Goal: Find contact information

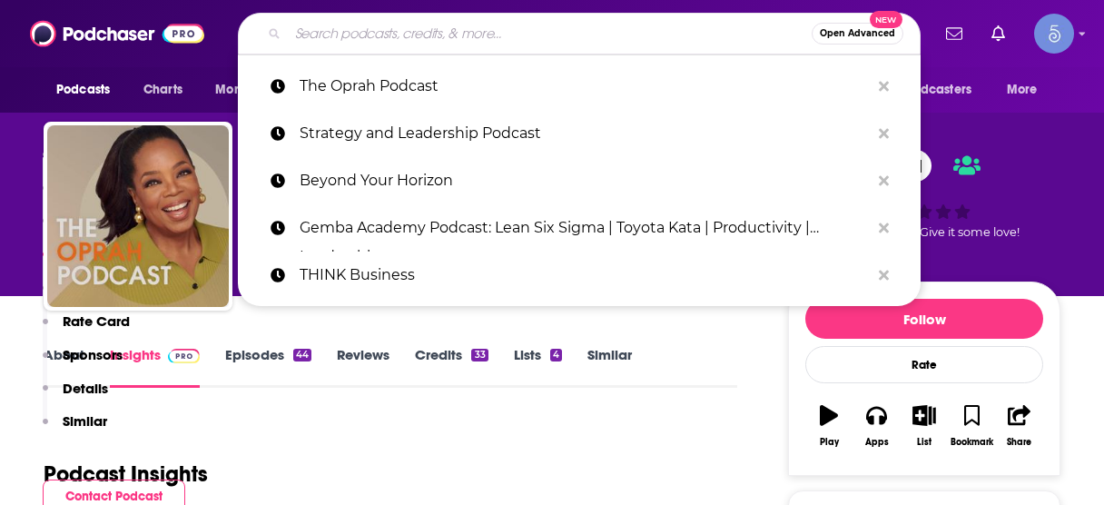
scroll to position [1593, 0]
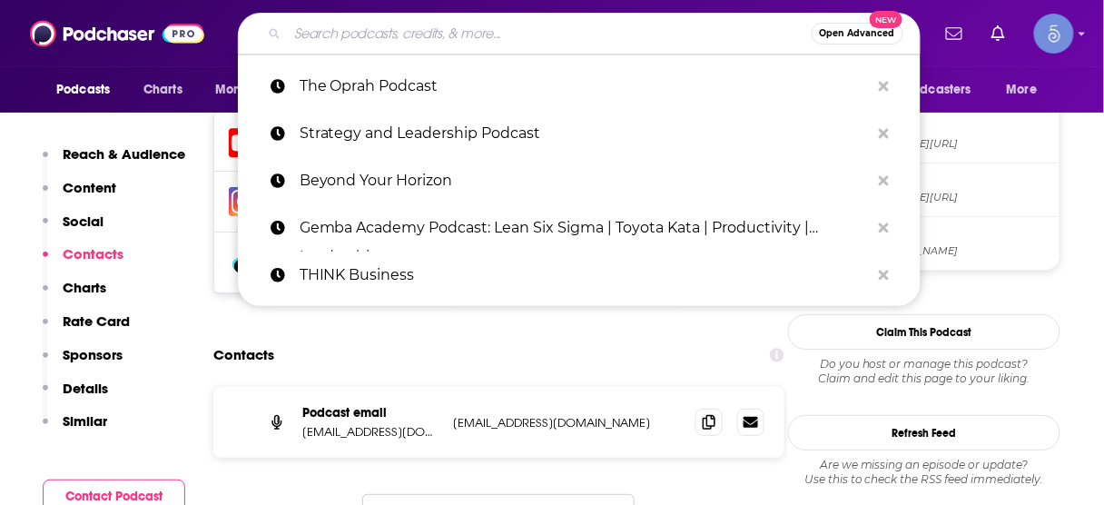
type input "The Revive Stronger Podcast"
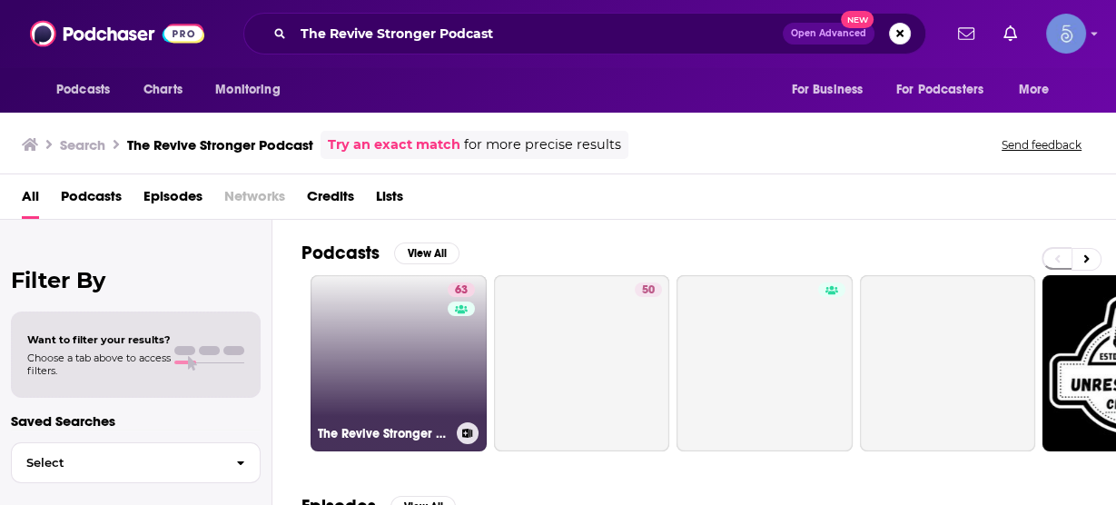
click at [418, 342] on link "63 The Revive Stronger Podcast" at bounding box center [399, 363] width 176 height 176
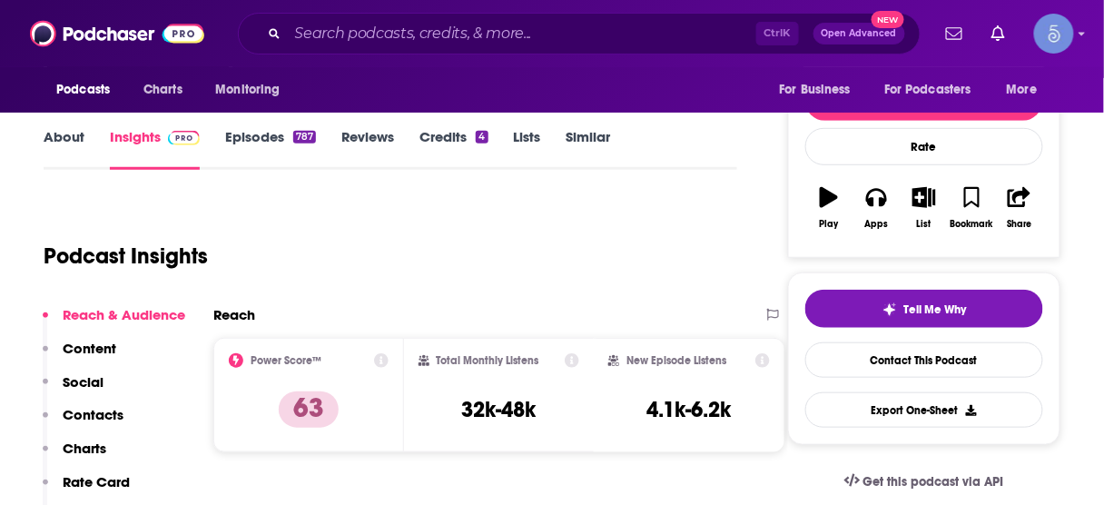
scroll to position [291, 0]
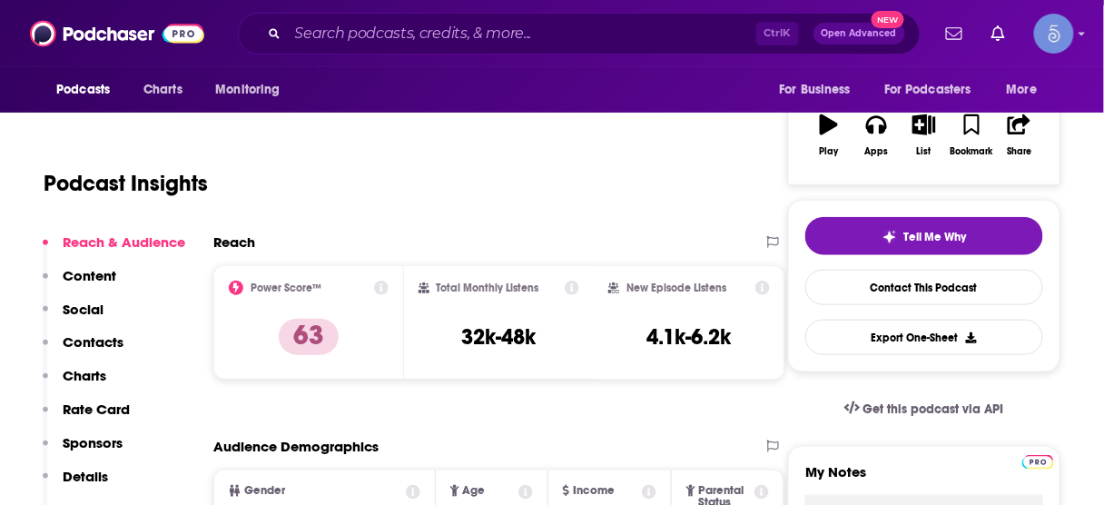
click at [90, 337] on p "Contacts" at bounding box center [93, 341] width 61 height 17
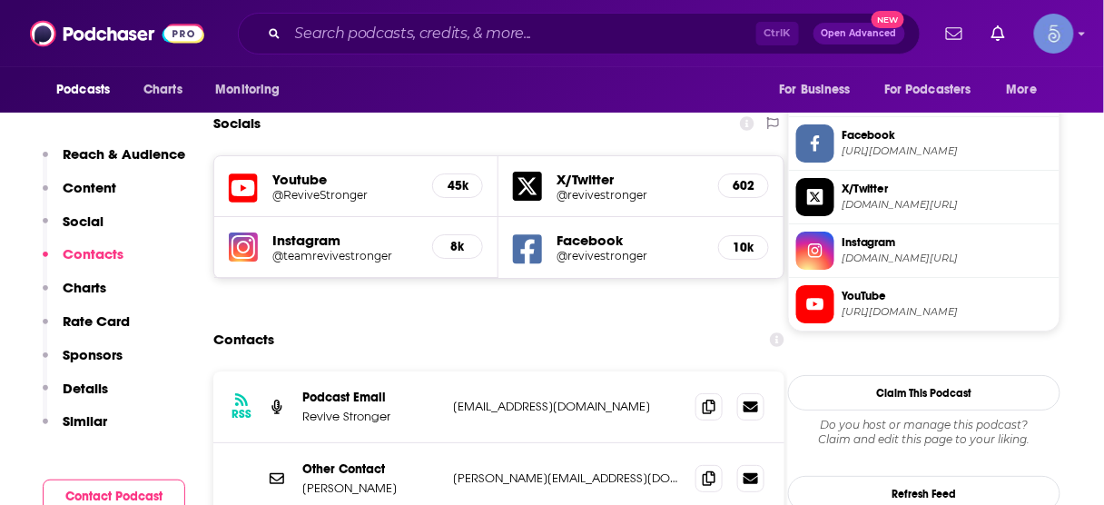
scroll to position [1535, 0]
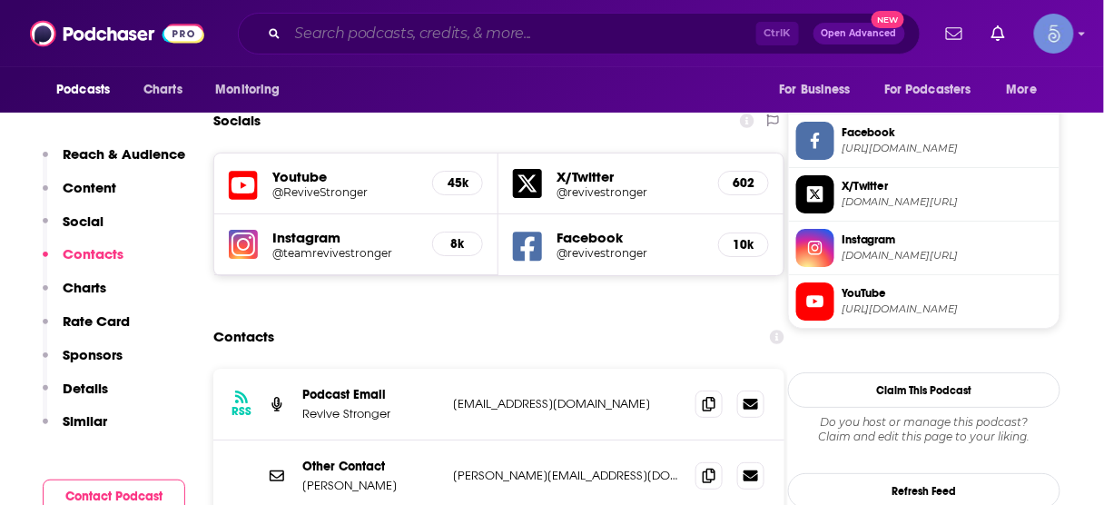
click at [455, 28] on input "Search podcasts, credits, & more..." at bounding box center [522, 33] width 469 height 29
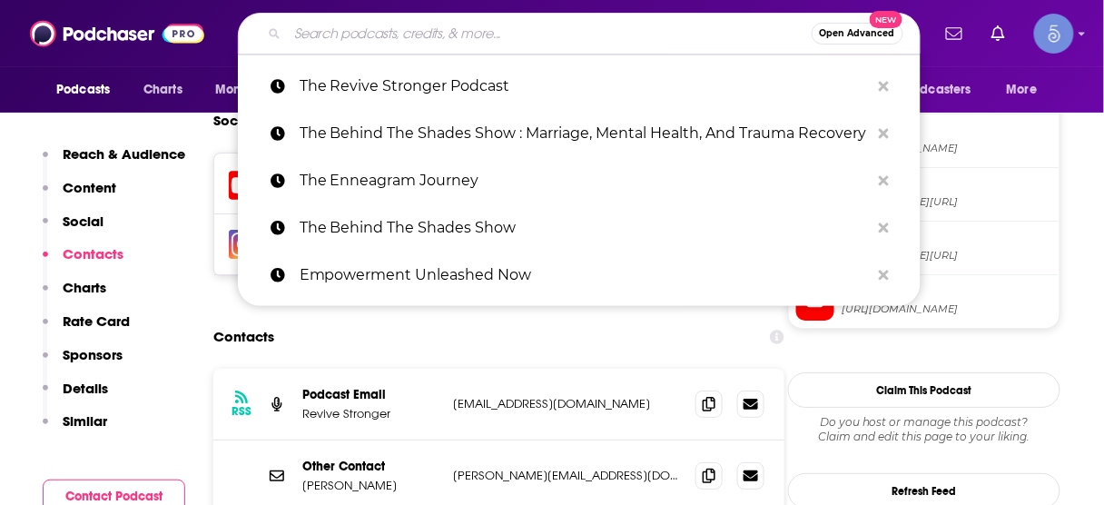
paste input "Nice Genes!"
type input "Nice Genes!"
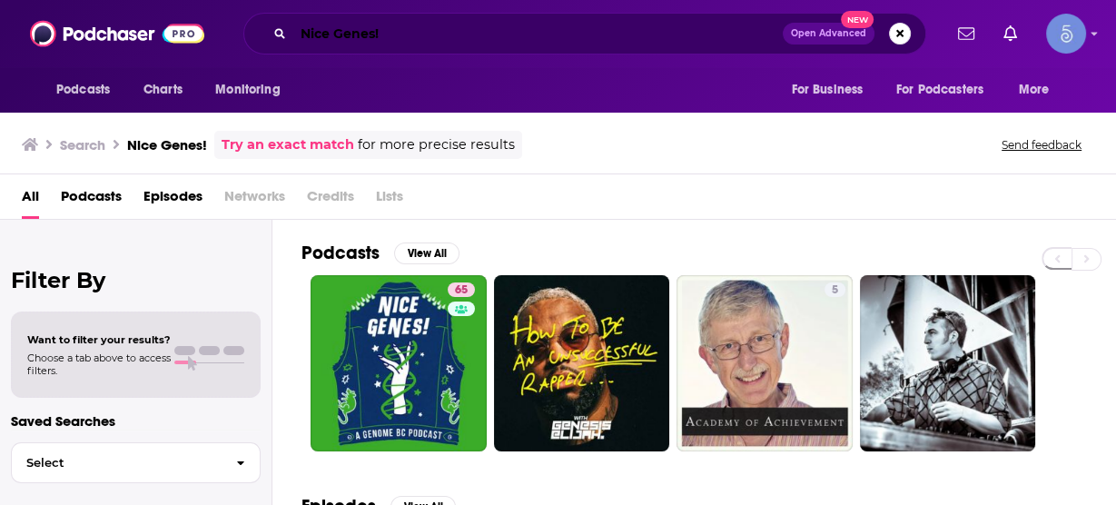
click at [669, 23] on input "Nice Genes!" at bounding box center [537, 33] width 489 height 29
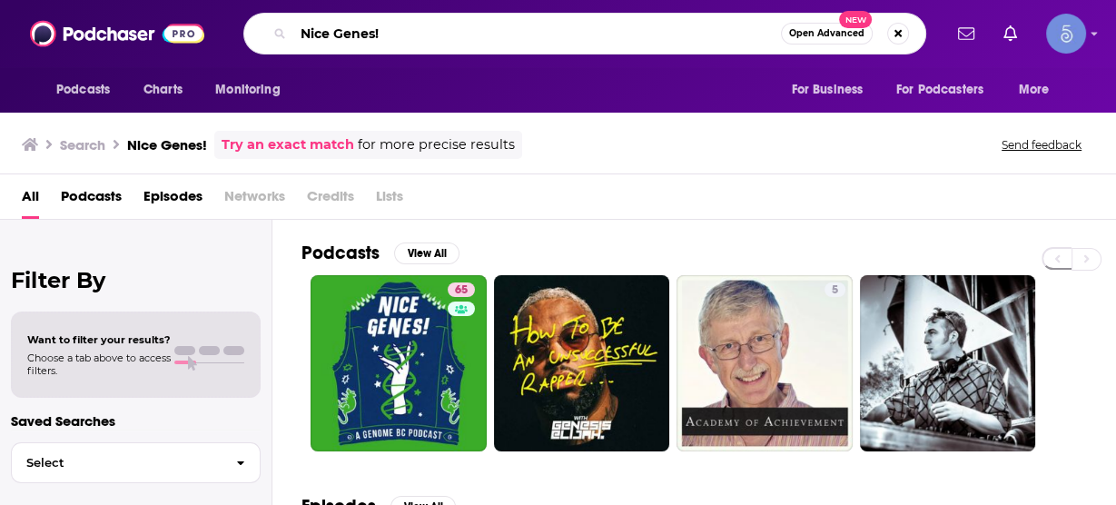
drag, startPoint x: 492, startPoint y: 32, endPoint x: 22, endPoint y: 7, distance: 471.0
click at [0, 7] on div "Podcasts Charts Monitoring Nice Genes! Open Advanced New For Business For Podca…" at bounding box center [558, 33] width 1116 height 67
paste input "In Good Health"
type input "In Good Health"
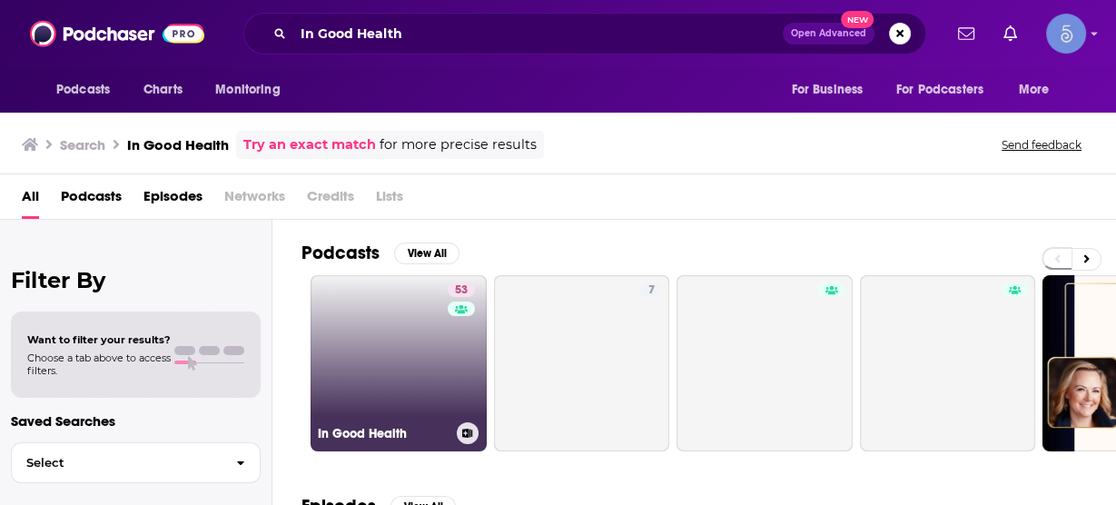
click at [424, 342] on link "53 In Good Health" at bounding box center [399, 363] width 176 height 176
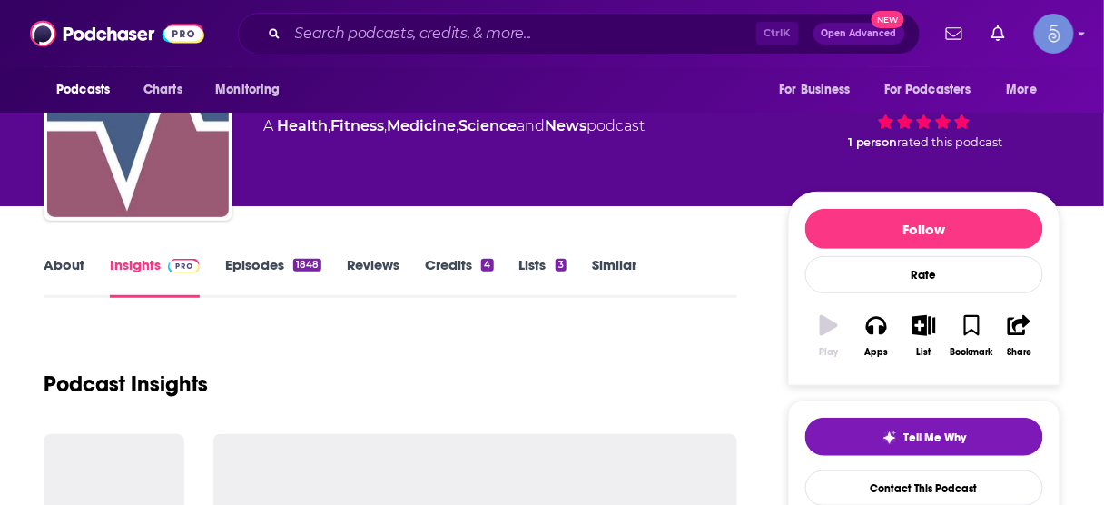
scroll to position [218, 0]
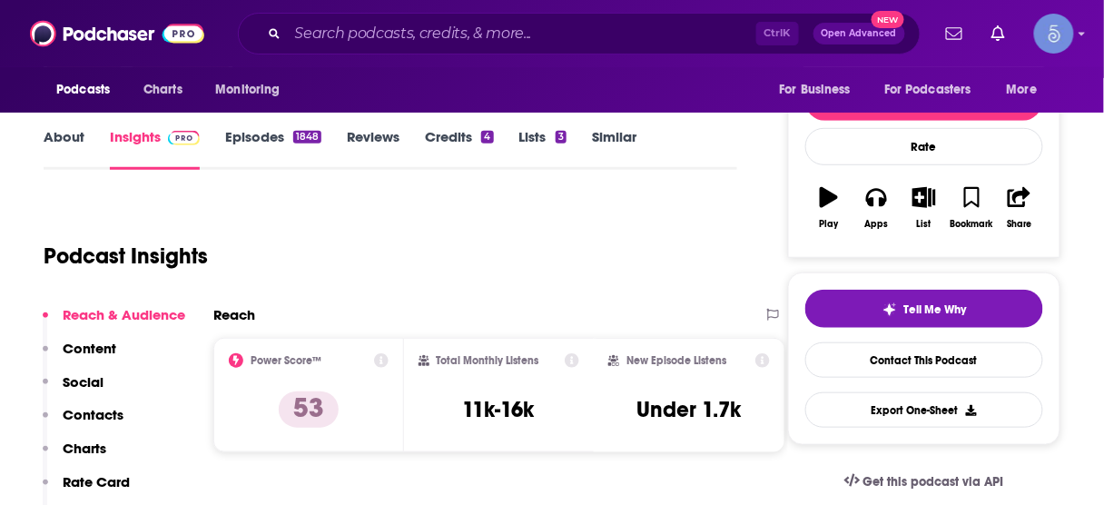
click at [109, 406] on p "Contacts" at bounding box center [93, 414] width 61 height 17
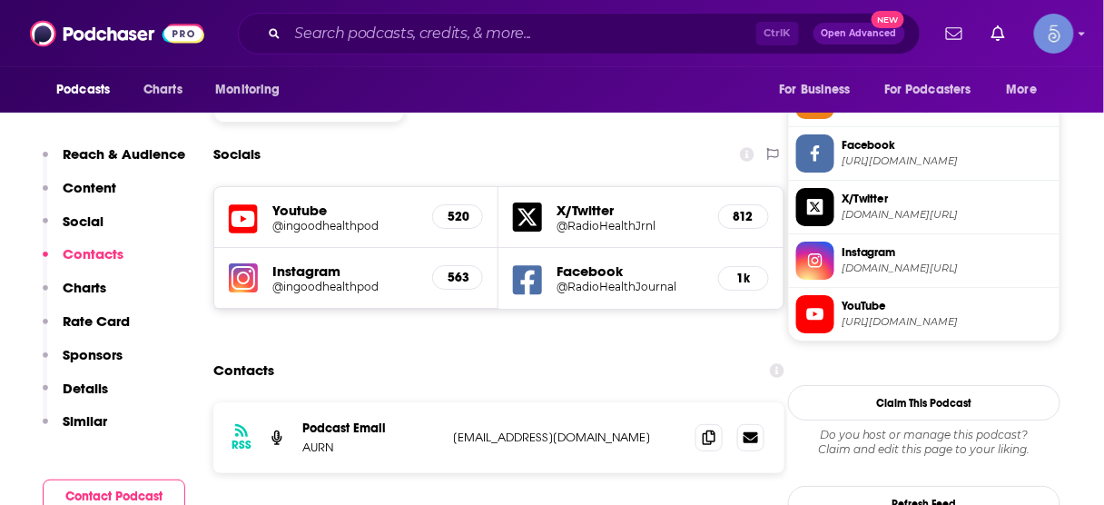
scroll to position [1535, 0]
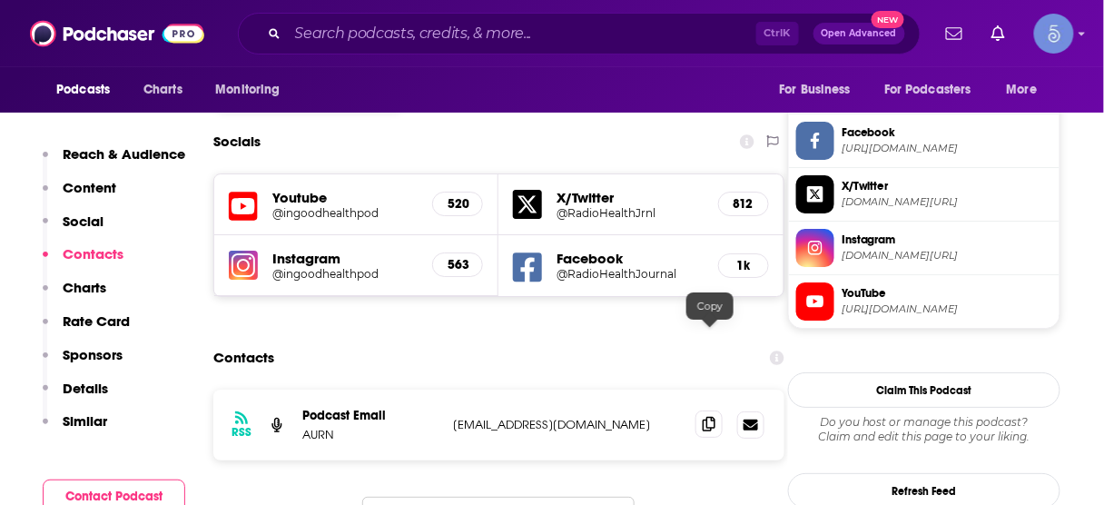
click at [705, 417] on icon at bounding box center [709, 424] width 13 height 15
click at [553, 40] on input "Search podcasts, credits, & more..." at bounding box center [522, 33] width 469 height 29
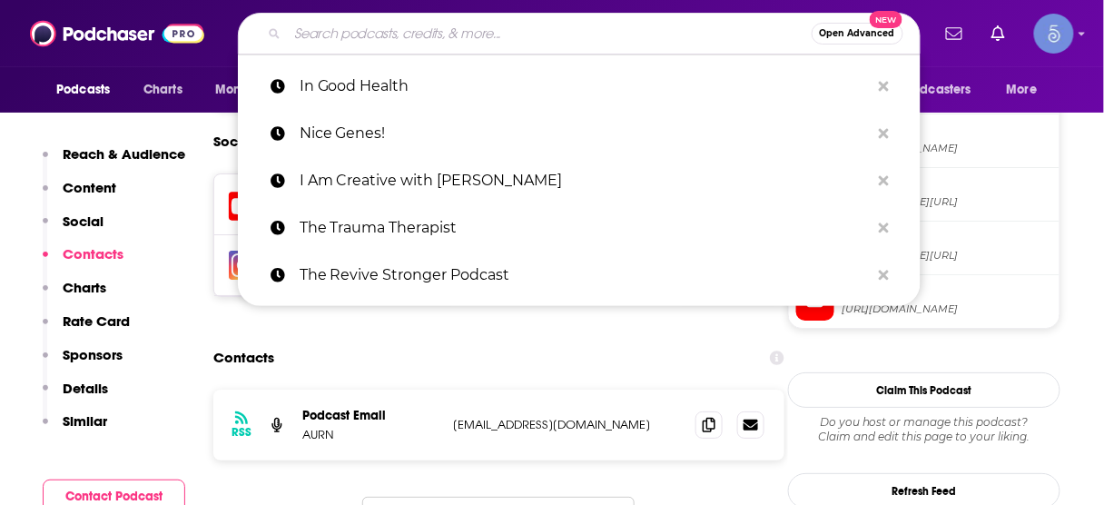
paste input "The DNA Talks Podcast"
type input "The DNA Talks Podcast"
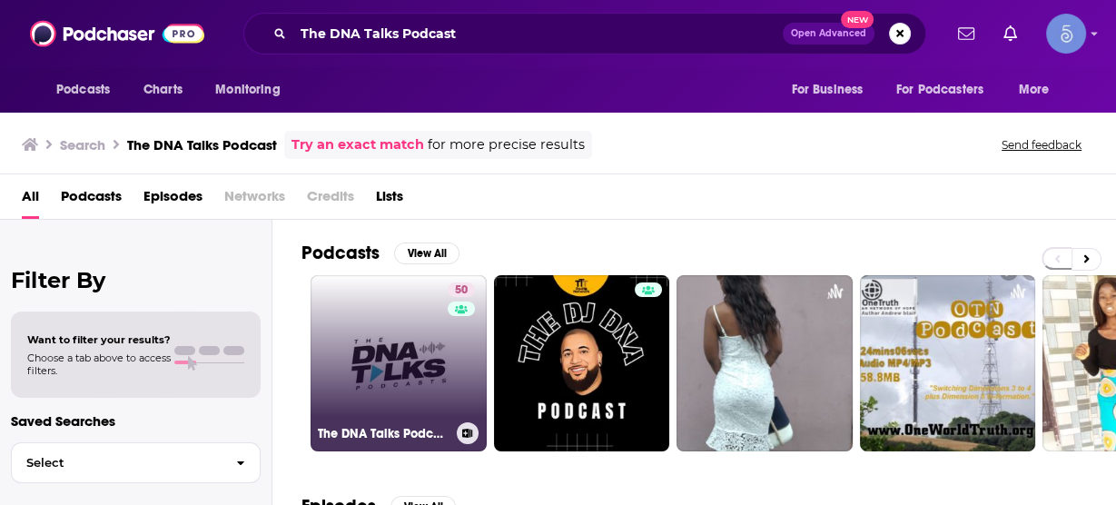
click at [416, 361] on link "50 The DNA Talks Podcast" at bounding box center [399, 363] width 176 height 176
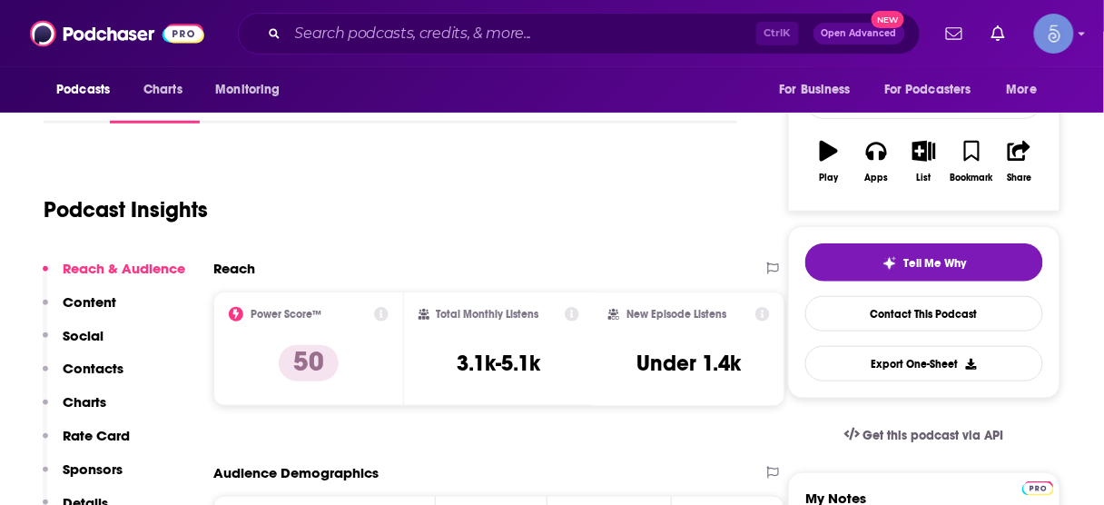
scroll to position [291, 0]
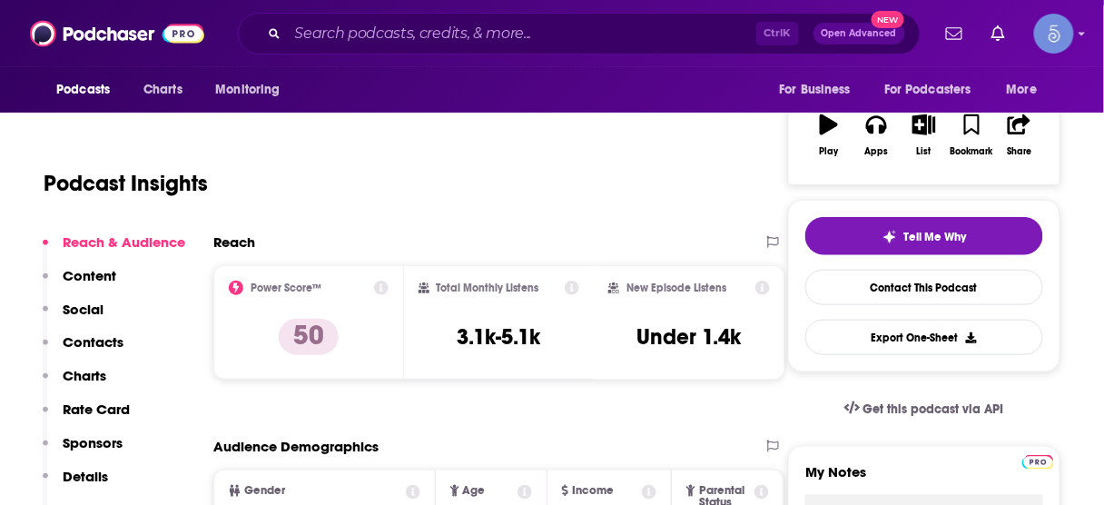
click at [94, 346] on p "Contacts" at bounding box center [93, 341] width 61 height 17
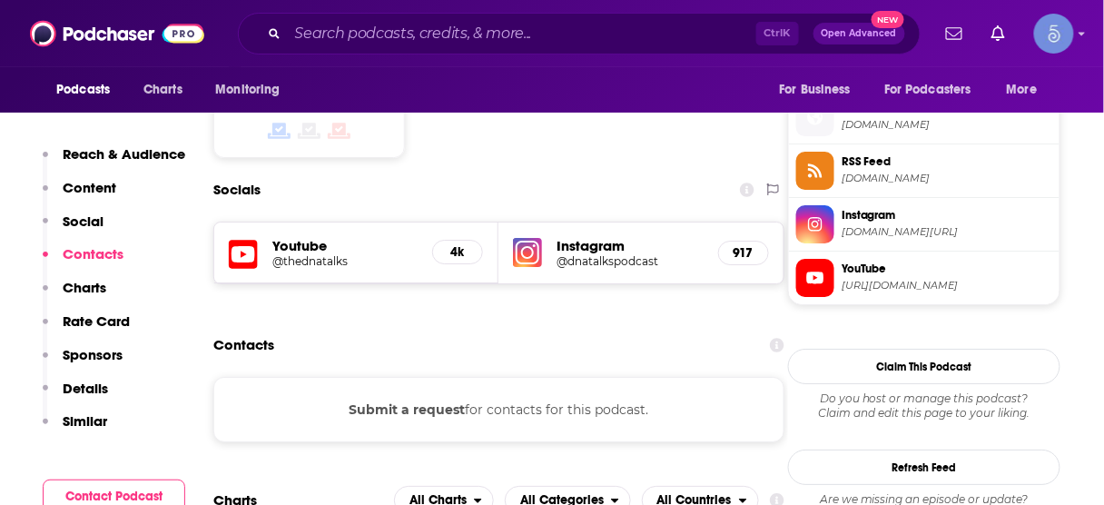
scroll to position [1474, 0]
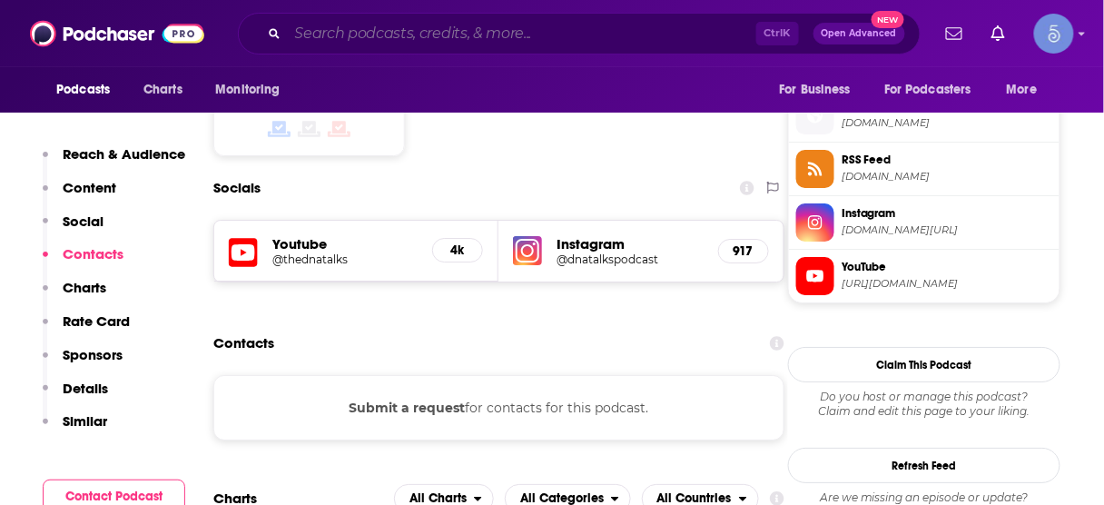
click at [525, 28] on input "Search podcasts, credits, & more..." at bounding box center [522, 33] width 469 height 29
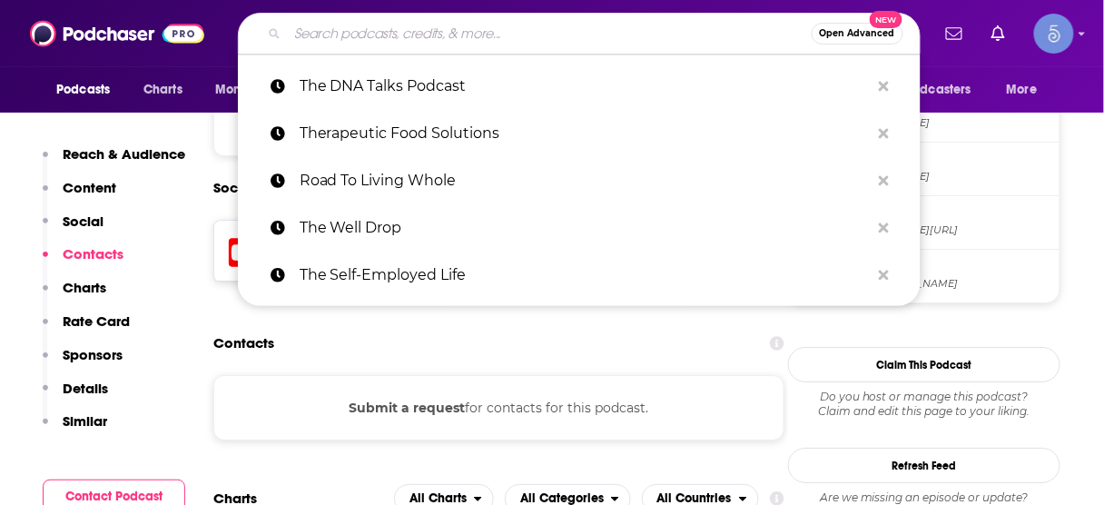
paste input "Ageless Radiance Club"
type input "Ageless Radiance Club"
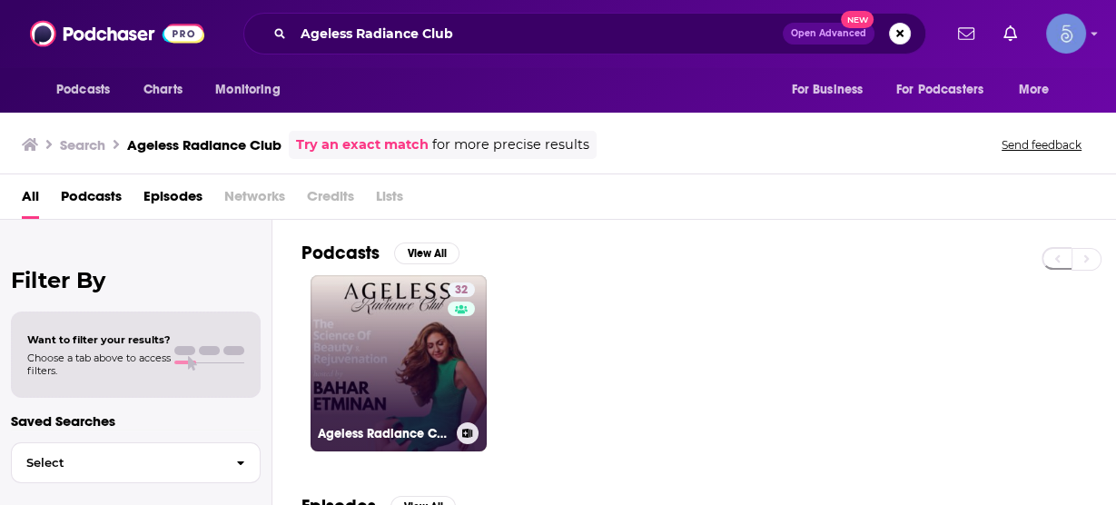
click at [421, 329] on link "32 Ageless Radiance Club" at bounding box center [399, 363] width 176 height 176
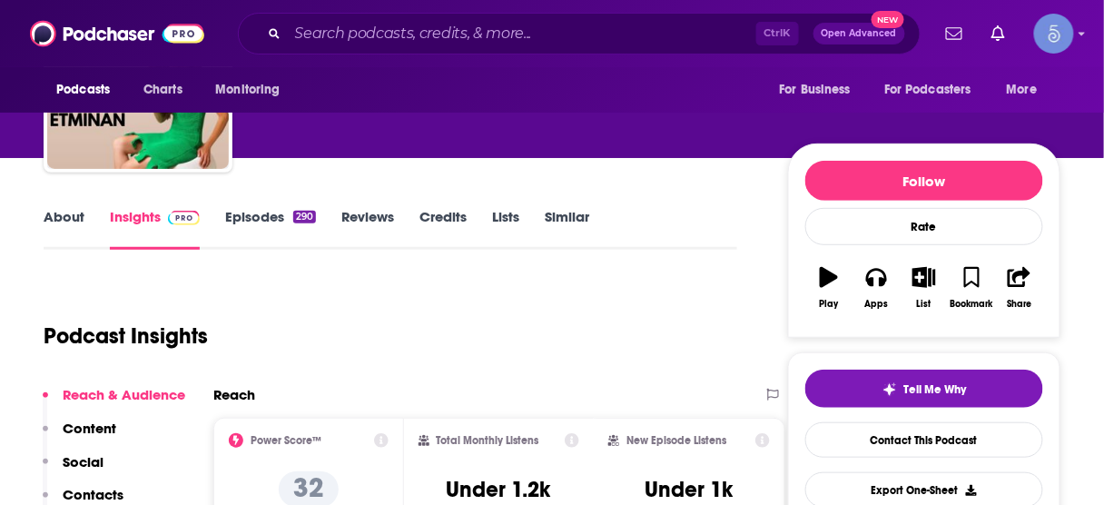
scroll to position [218, 0]
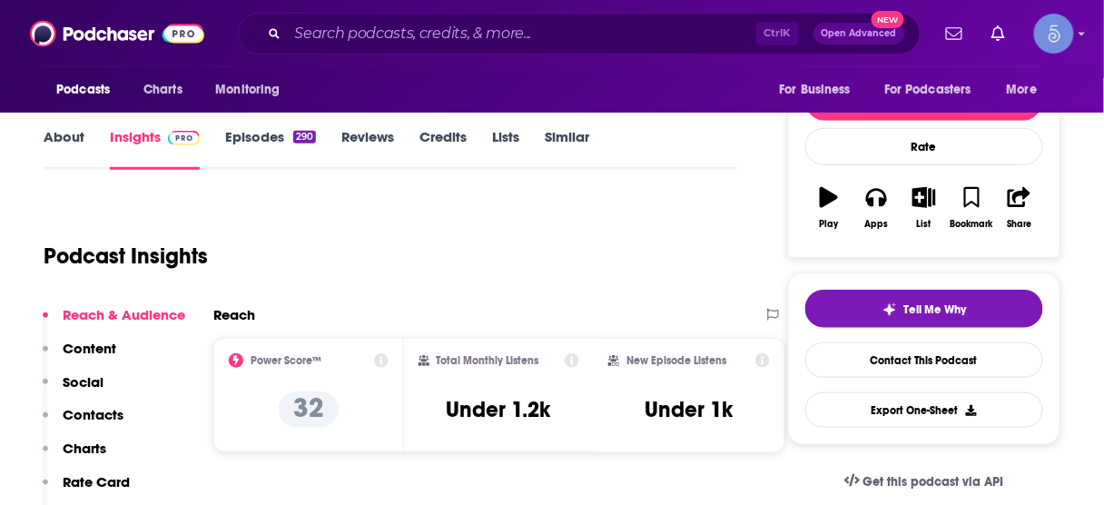
click at [119, 413] on p "Contacts" at bounding box center [93, 414] width 61 height 17
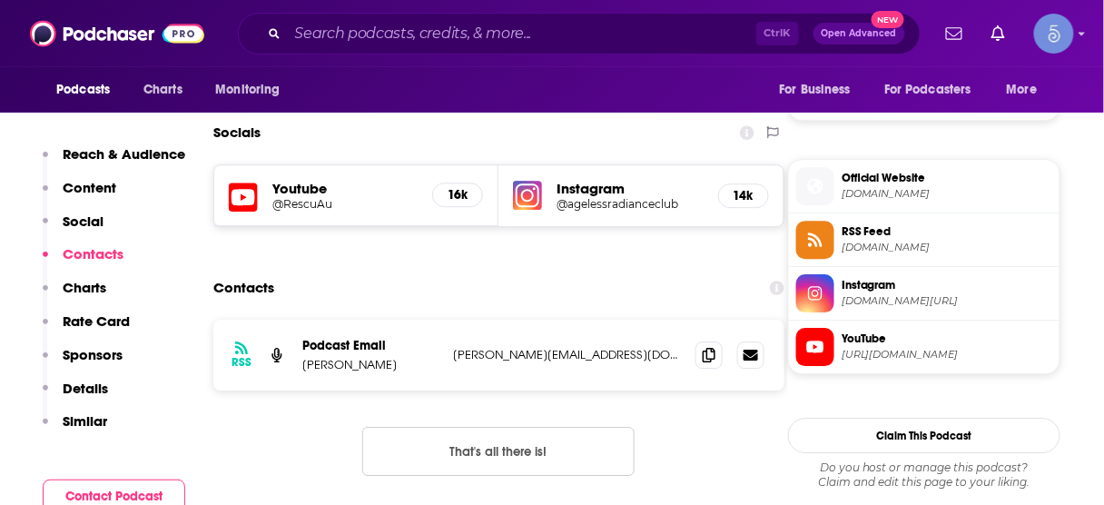
scroll to position [1252, 0]
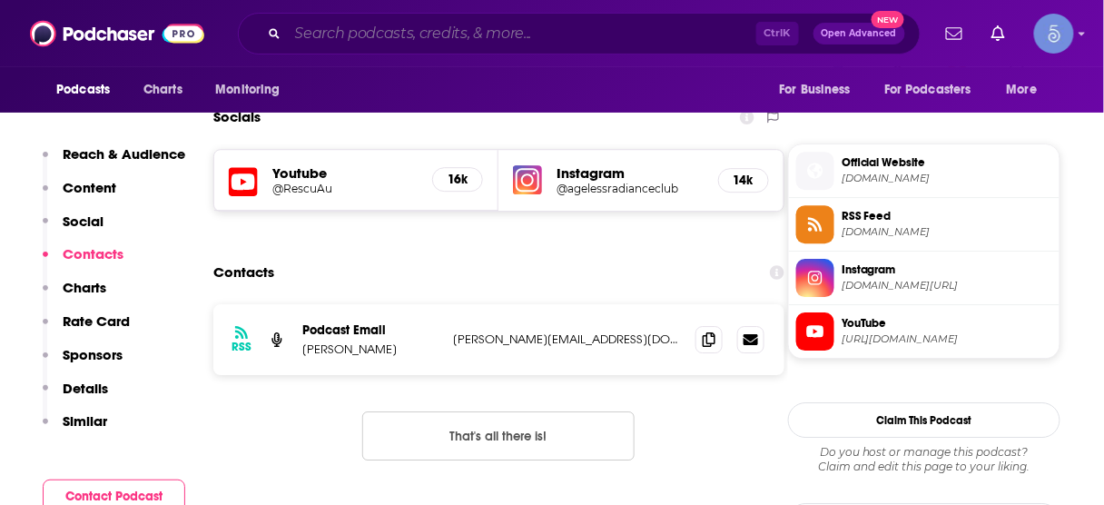
click at [521, 34] on input "Search podcasts, credits, & more..." at bounding box center [522, 33] width 469 height 29
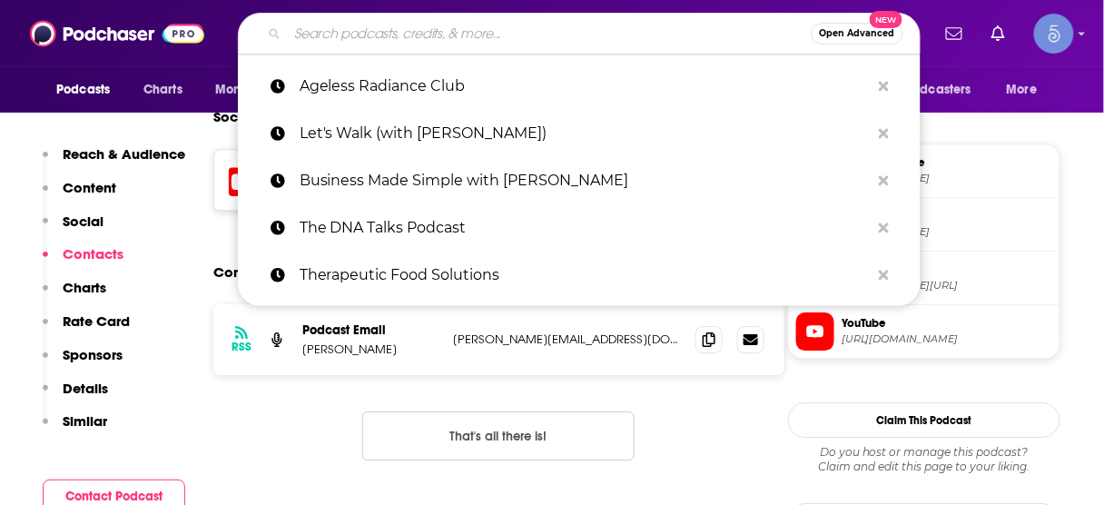
paste input "The Circle Of Insight"
type input "The Circle Of Insight"
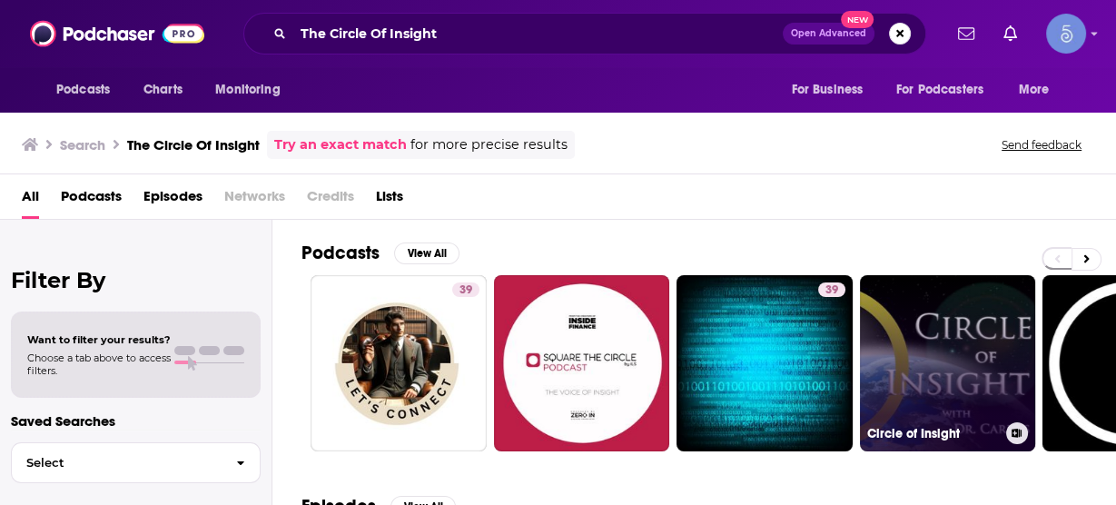
click at [974, 353] on link "Circle of Insight" at bounding box center [948, 363] width 176 height 176
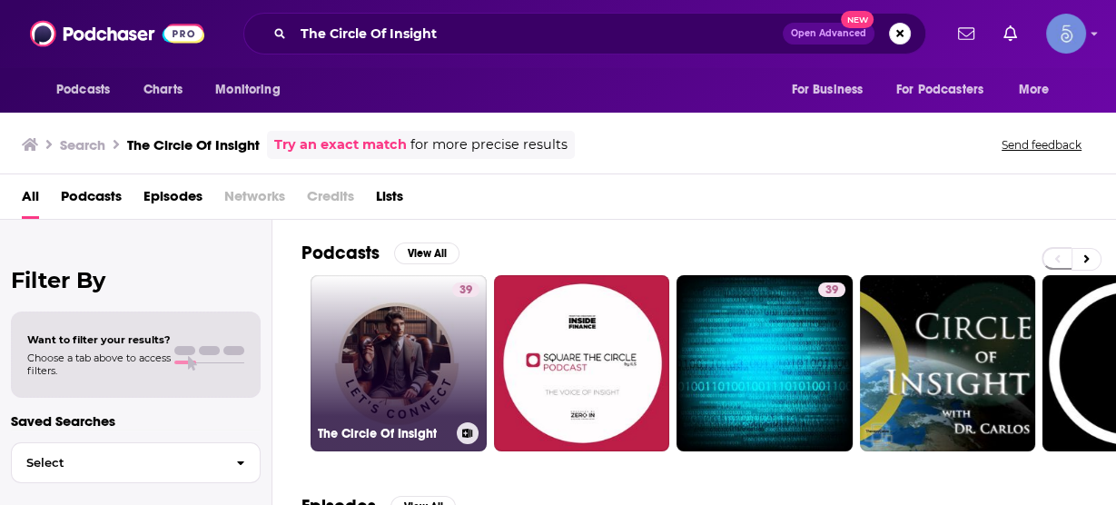
click at [397, 363] on link "39 The Circle Of Insight" at bounding box center [399, 363] width 176 height 176
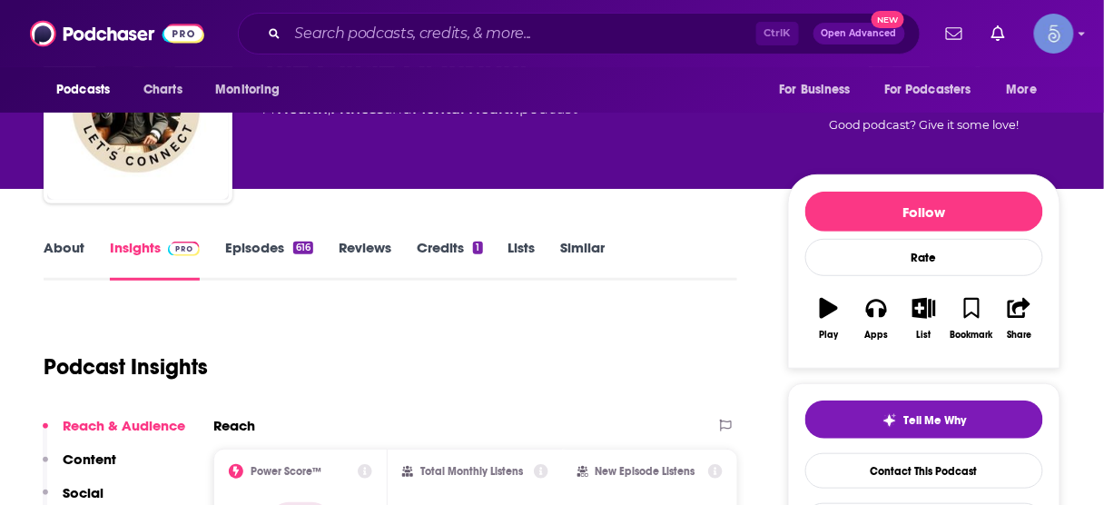
scroll to position [145, 0]
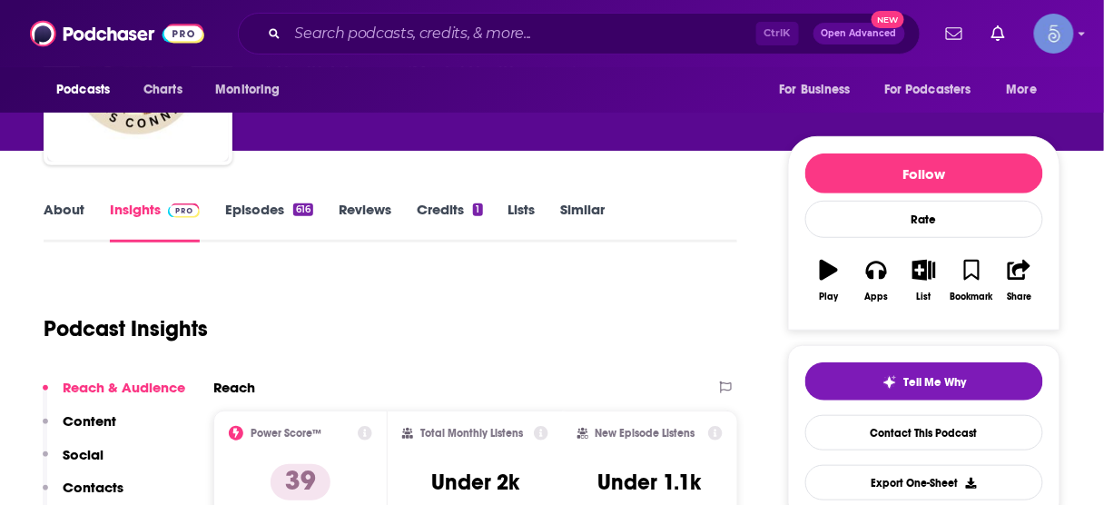
click at [109, 488] on p "Contacts" at bounding box center [93, 487] width 61 height 17
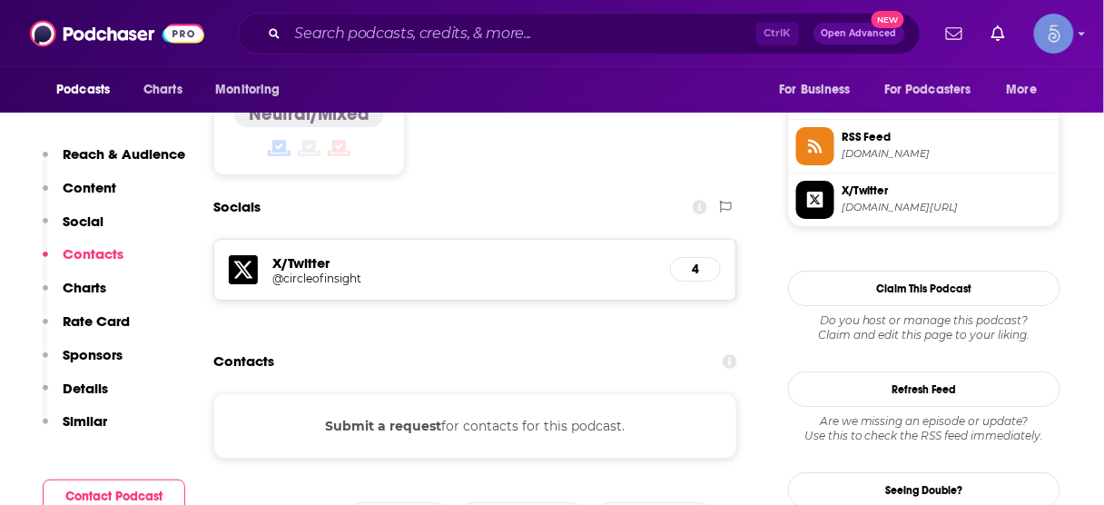
scroll to position [1503, 0]
